Goal: Transaction & Acquisition: Subscribe to service/newsletter

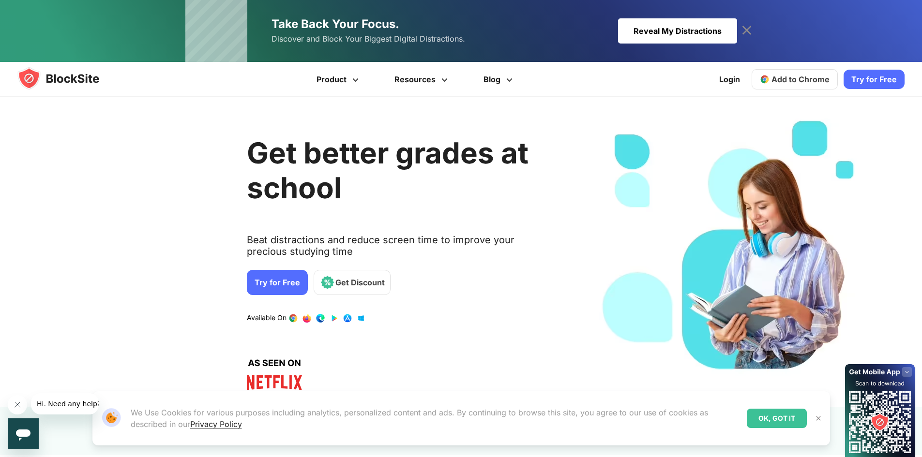
click at [275, 232] on div "Get better grades at school Beat distractions and reduce screen time to improve…" at bounding box center [401, 251] width 309 height 281
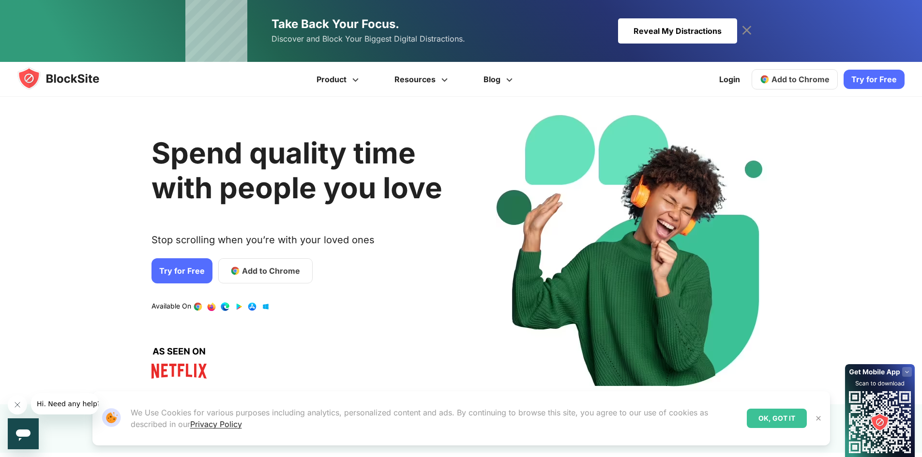
click at [174, 267] on link "Try for Free" at bounding box center [181, 270] width 61 height 25
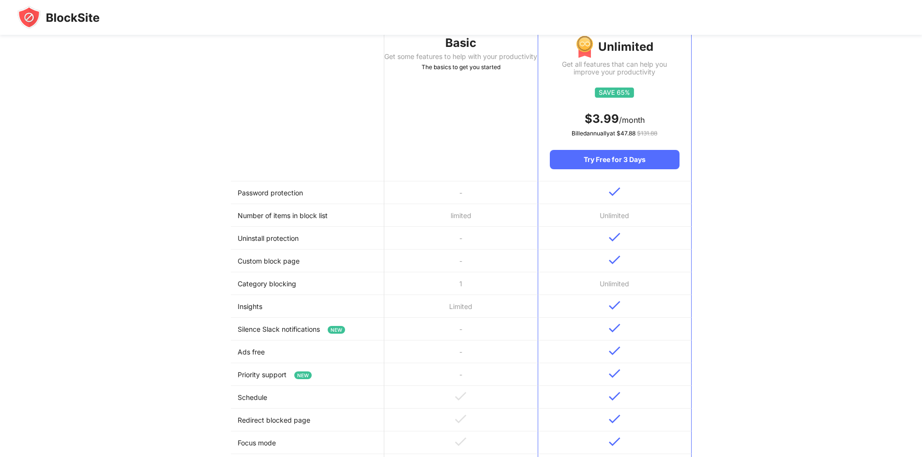
scroll to position [118, 0]
click at [455, 271] on td "-" at bounding box center [460, 261] width 153 height 23
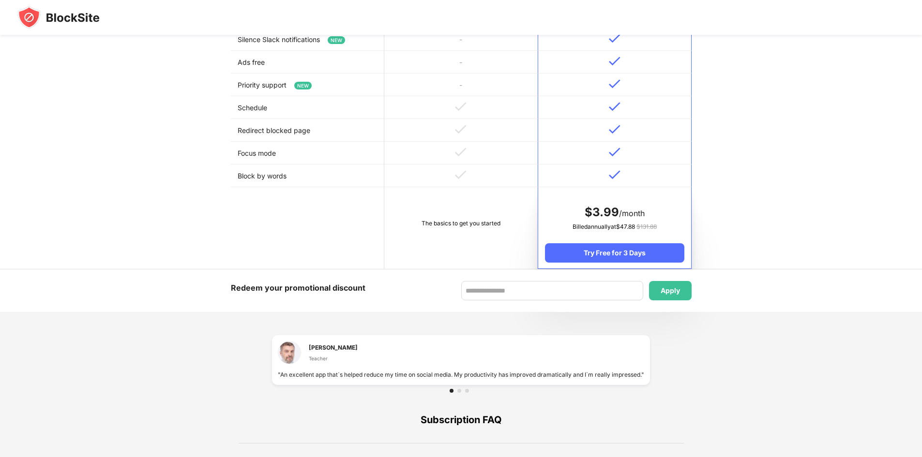
scroll to position [402, 0]
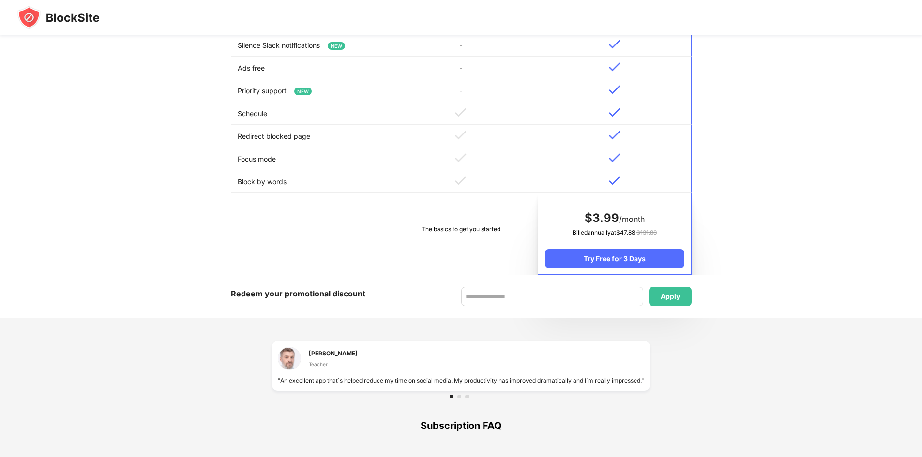
drag, startPoint x: 473, startPoint y: 186, endPoint x: 318, endPoint y: 255, distance: 169.8
click at [318, 255] on td at bounding box center [307, 234] width 153 height 82
click at [463, 208] on td "The basics to get you started" at bounding box center [460, 234] width 153 height 82
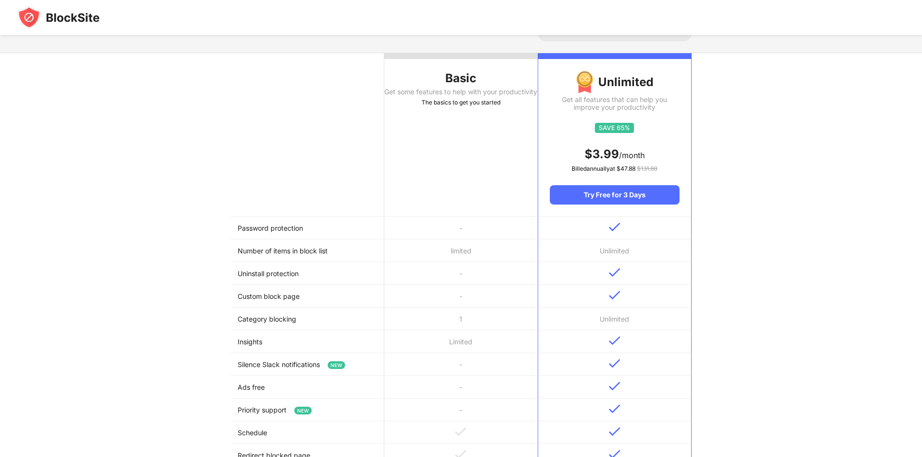
click at [463, 208] on th "Basic Get some features to help with your productivity The basics to get you st…" at bounding box center [460, 135] width 153 height 164
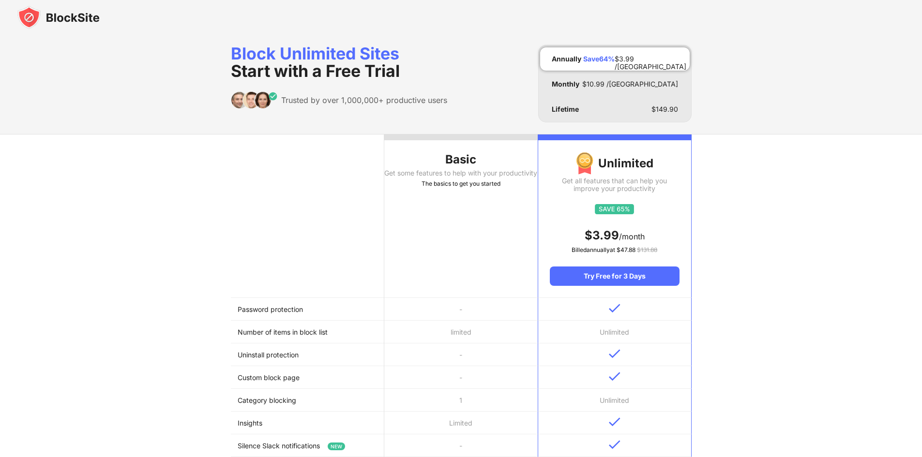
scroll to position [3, 0]
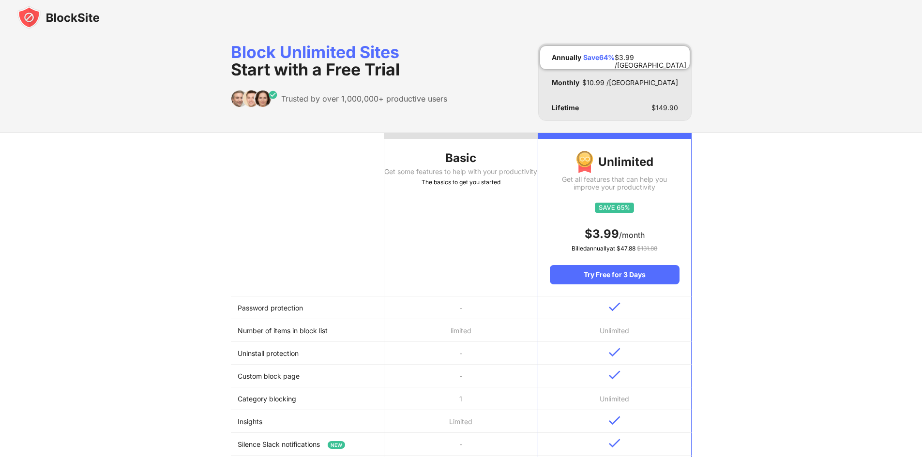
click at [462, 187] on div "The basics to get you started" at bounding box center [460, 183] width 153 height 10
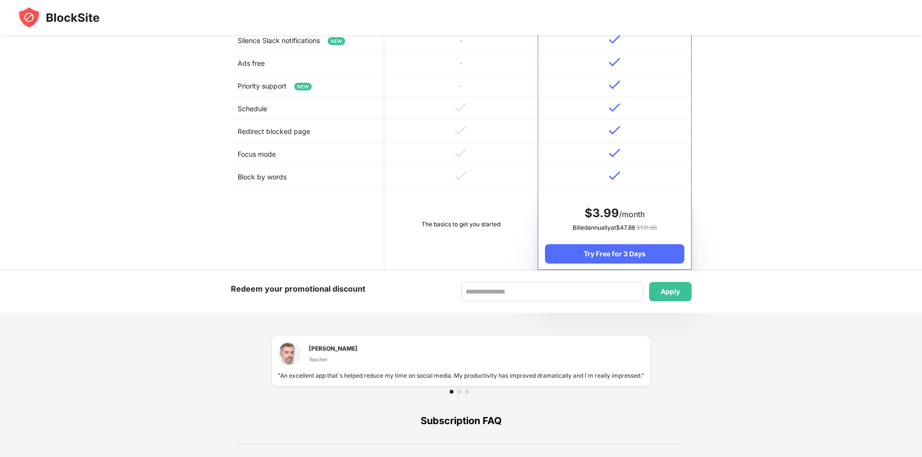
scroll to position [399, 0]
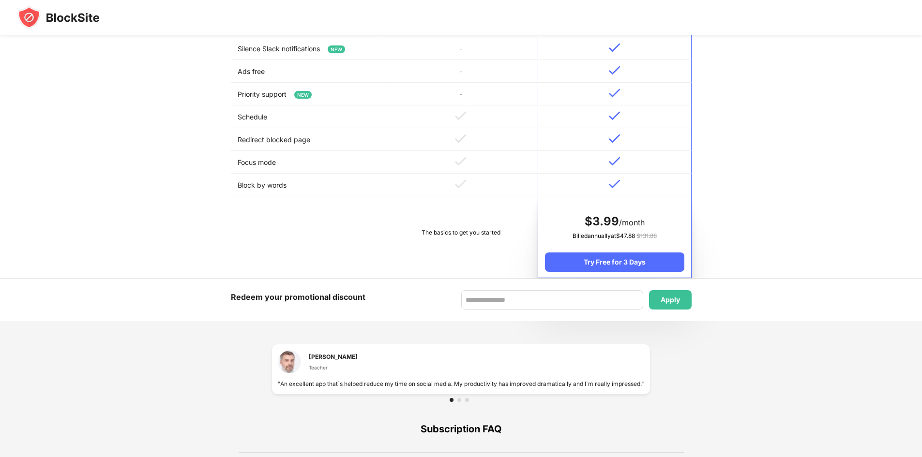
click at [440, 204] on td "The basics to get you started" at bounding box center [460, 237] width 153 height 82
